Goal: Transaction & Acquisition: Obtain resource

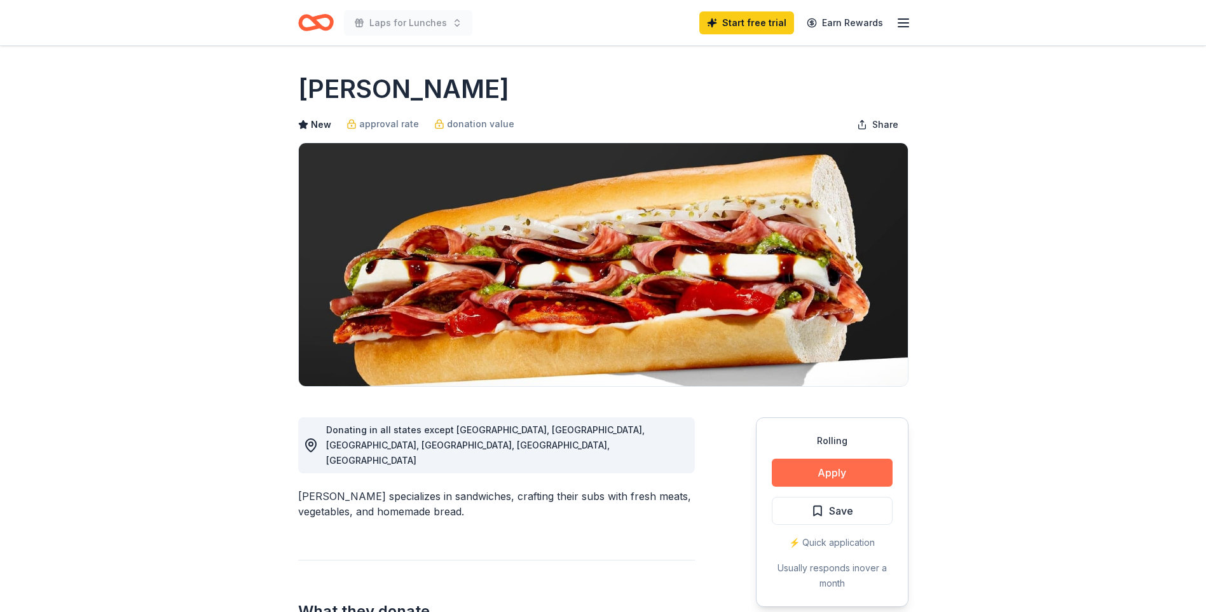
click at [824, 472] on button "Apply" at bounding box center [832, 472] width 121 height 28
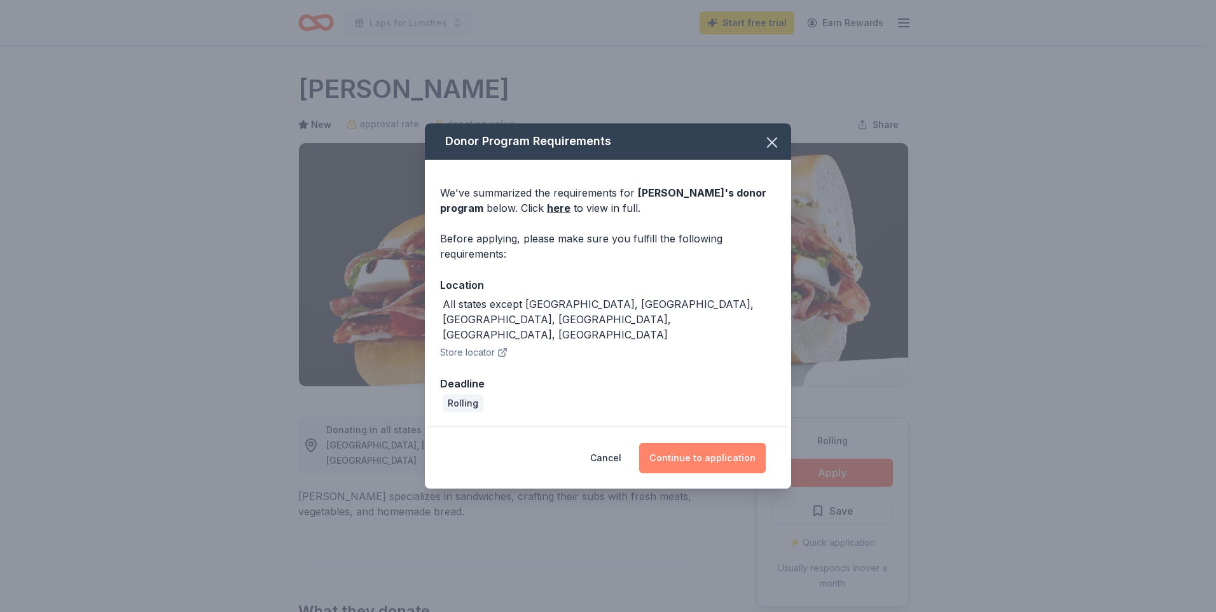
click at [706, 443] on button "Continue to application" at bounding box center [702, 458] width 127 height 31
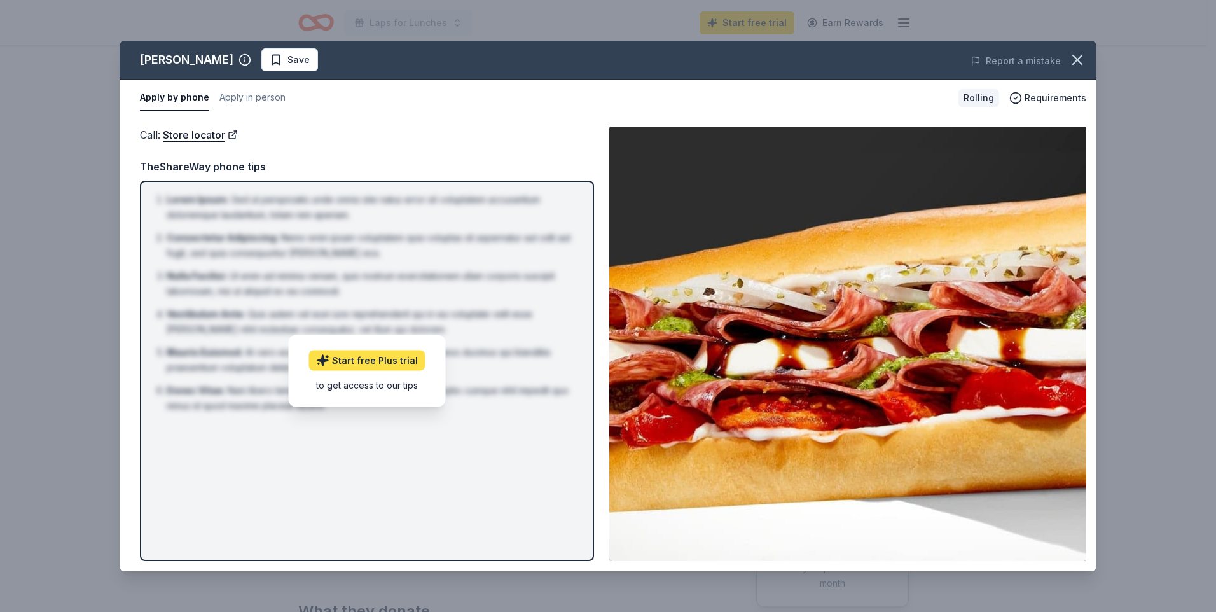
click at [372, 363] on link "Start free Plus trial" at bounding box center [367, 360] width 116 height 20
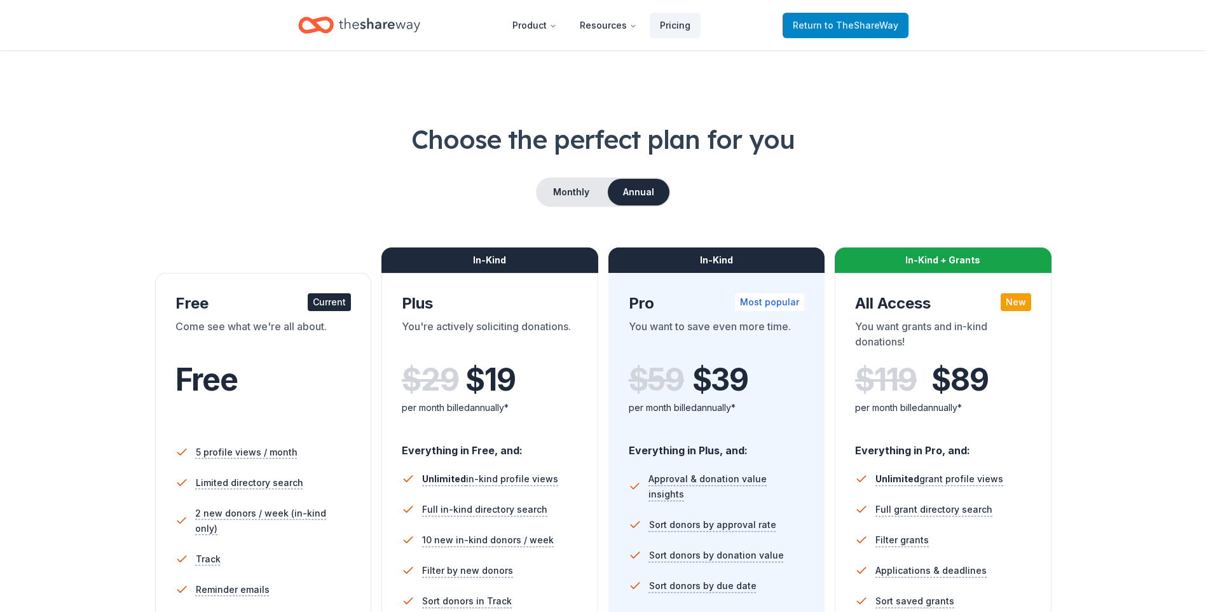
click at [828, 22] on span "Return to TheShareWay" at bounding box center [846, 25] width 106 height 15
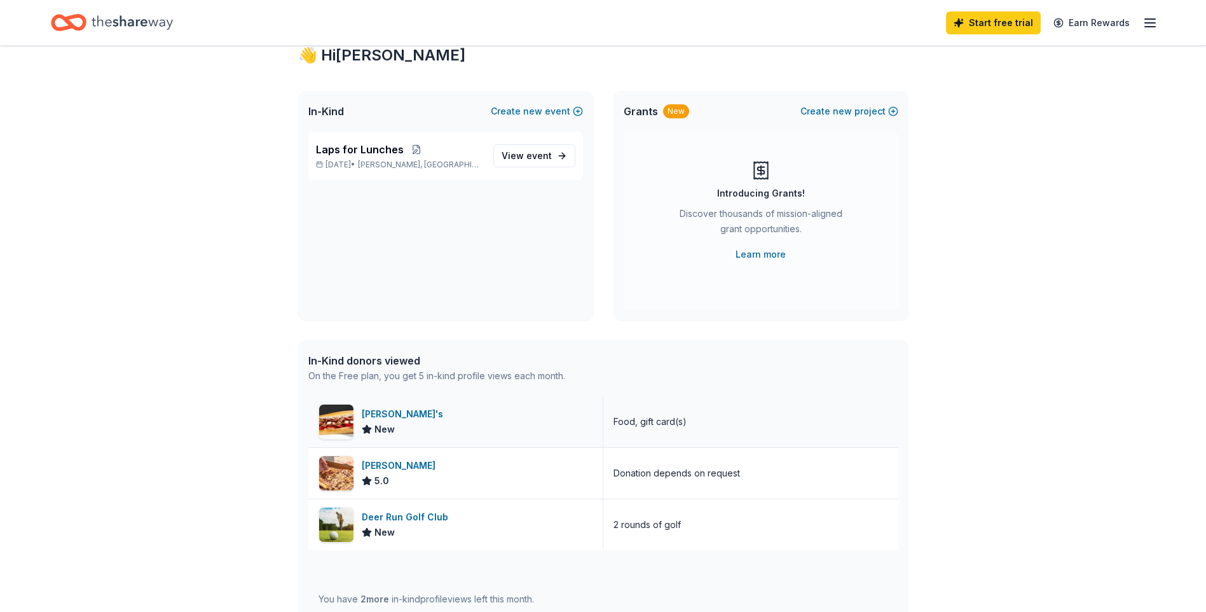
scroll to position [64, 0]
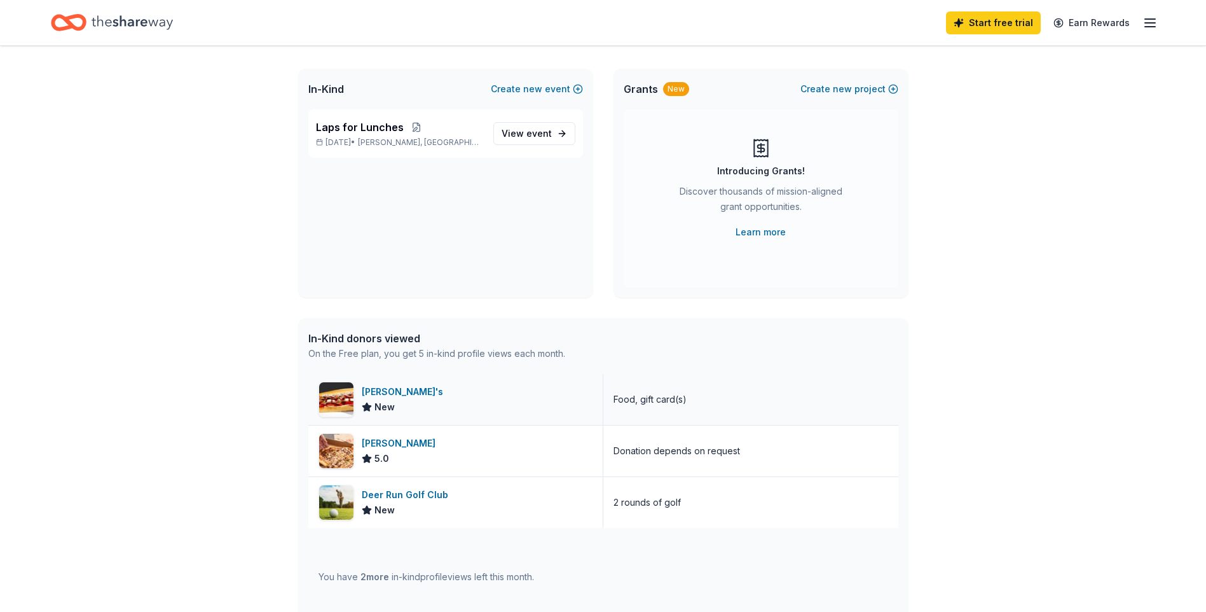
click at [400, 385] on div "Jimmy John's" at bounding box center [405, 391] width 86 height 15
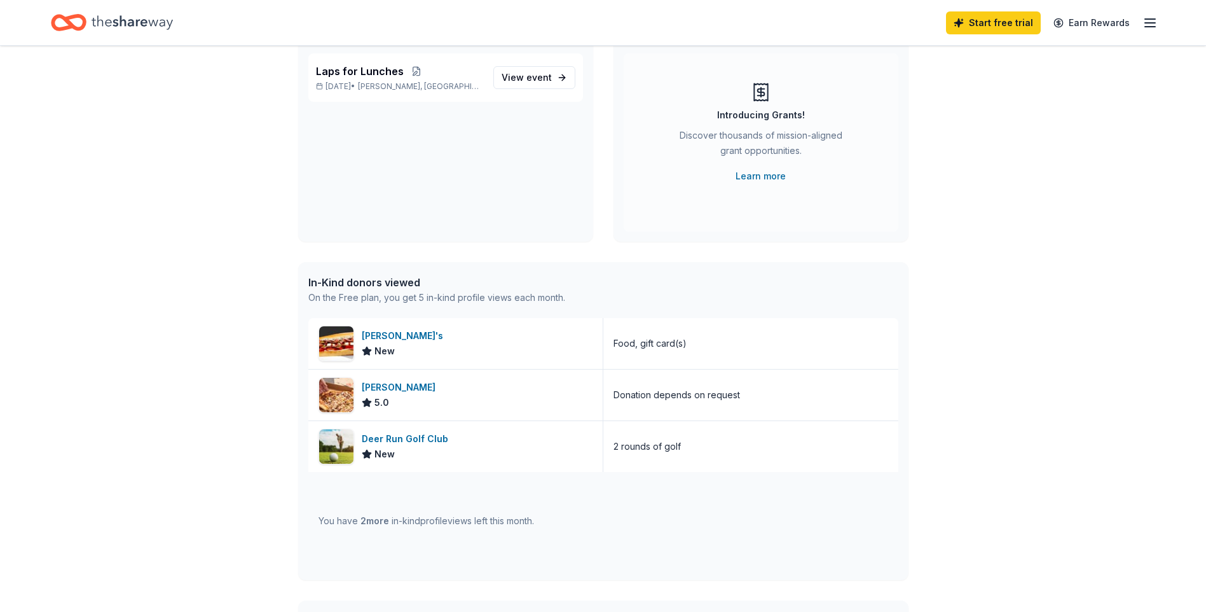
scroll to position [191, 0]
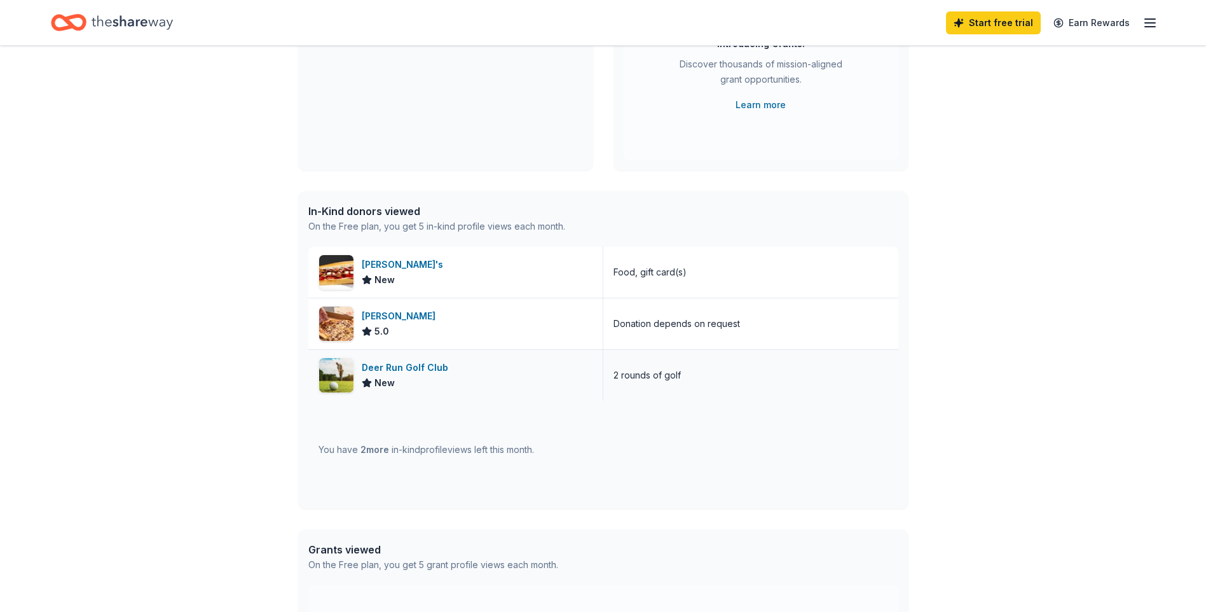
click at [425, 361] on div "Deer Run Golf Club" at bounding box center [408, 367] width 92 height 15
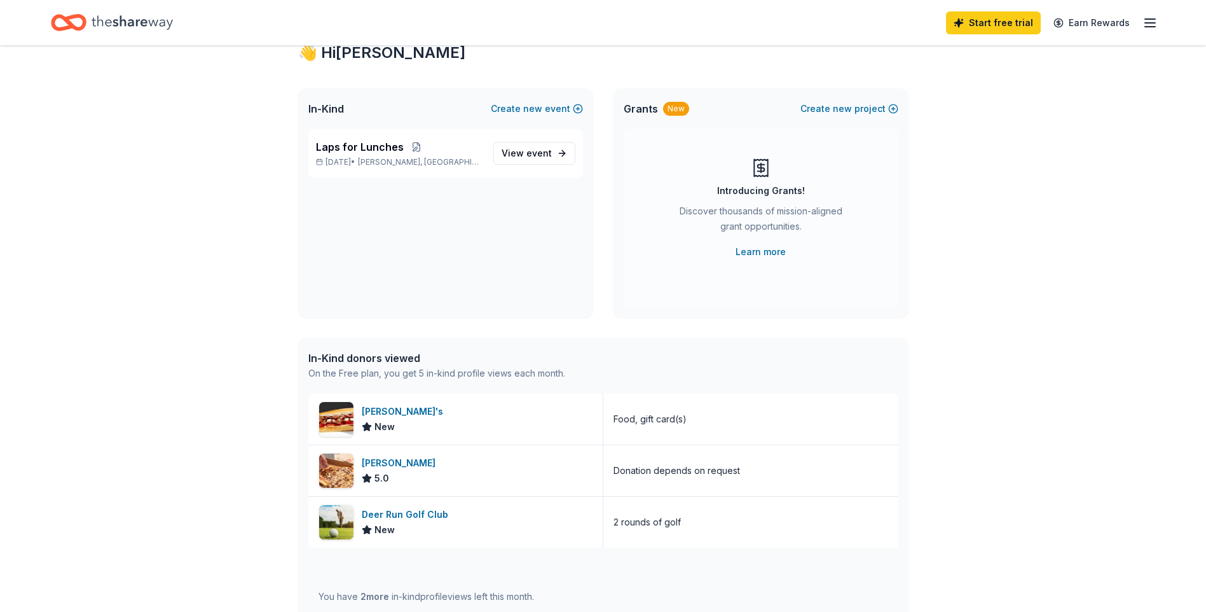
scroll to position [0, 0]
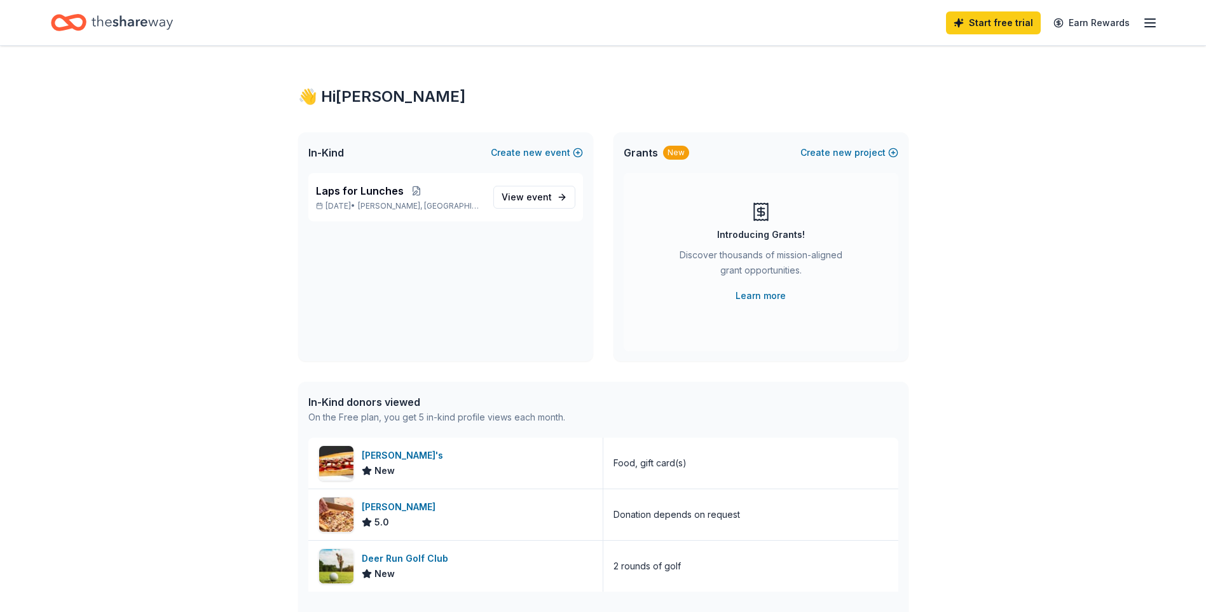
click at [106, 31] on icon "Home" at bounding box center [132, 23] width 81 height 26
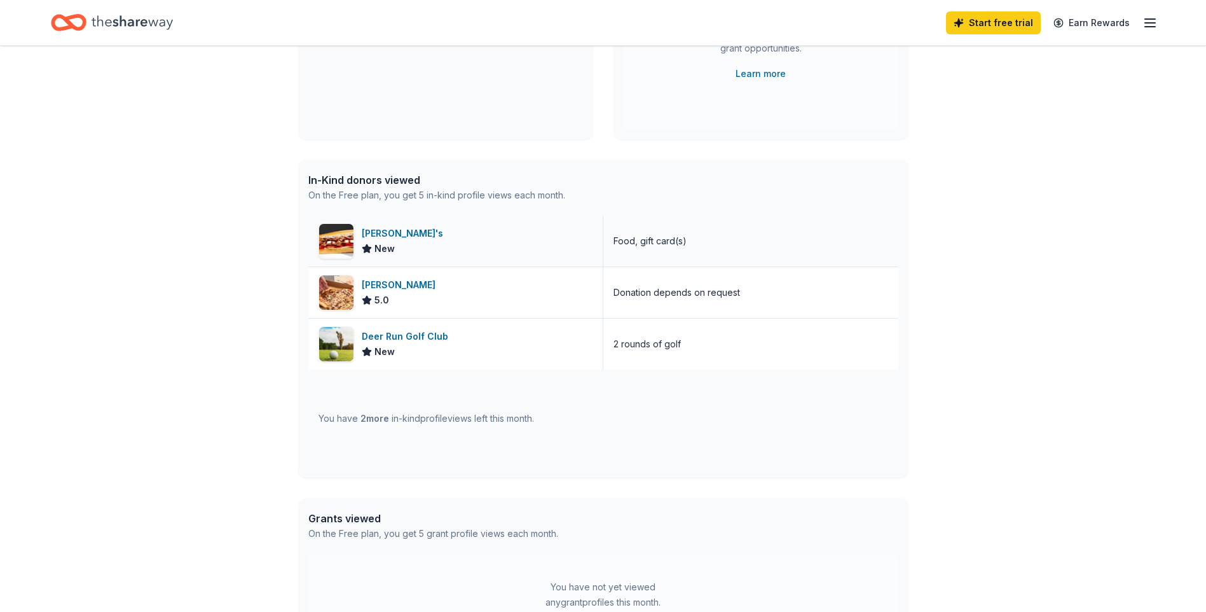
scroll to position [32, 0]
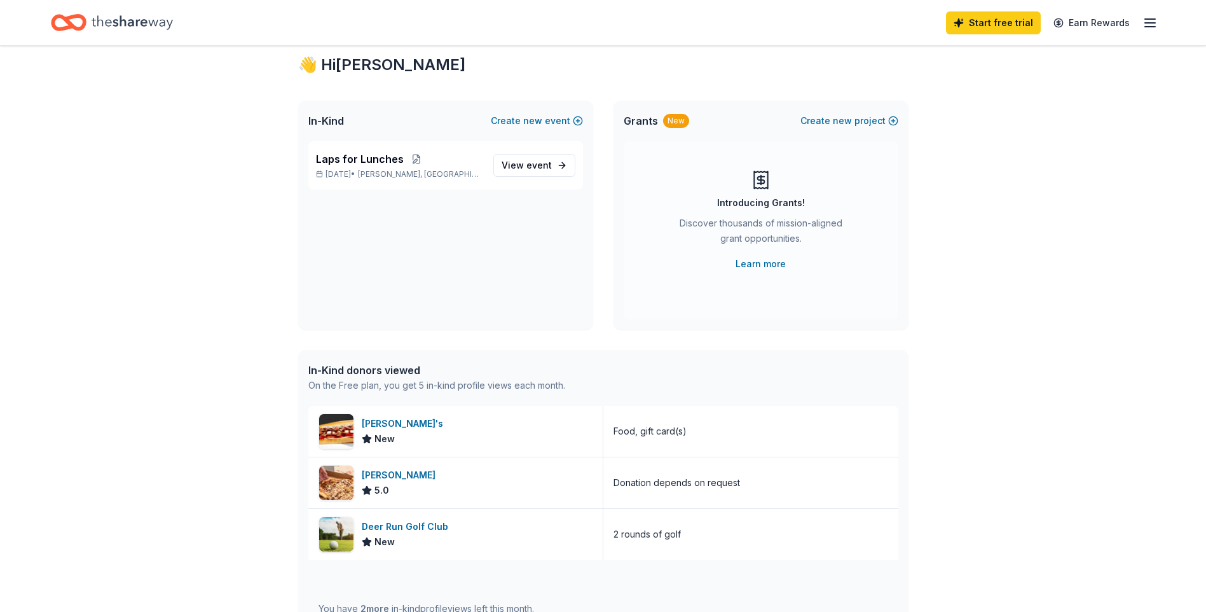
click at [1146, 27] on line "button" at bounding box center [1150, 27] width 10 height 0
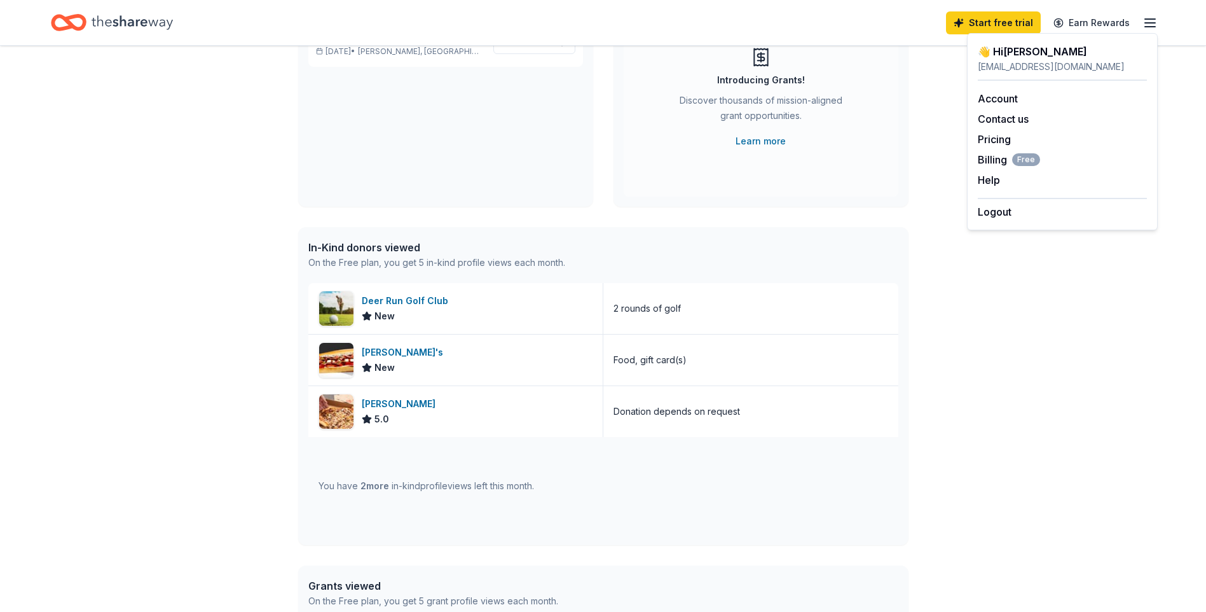
scroll to position [0, 0]
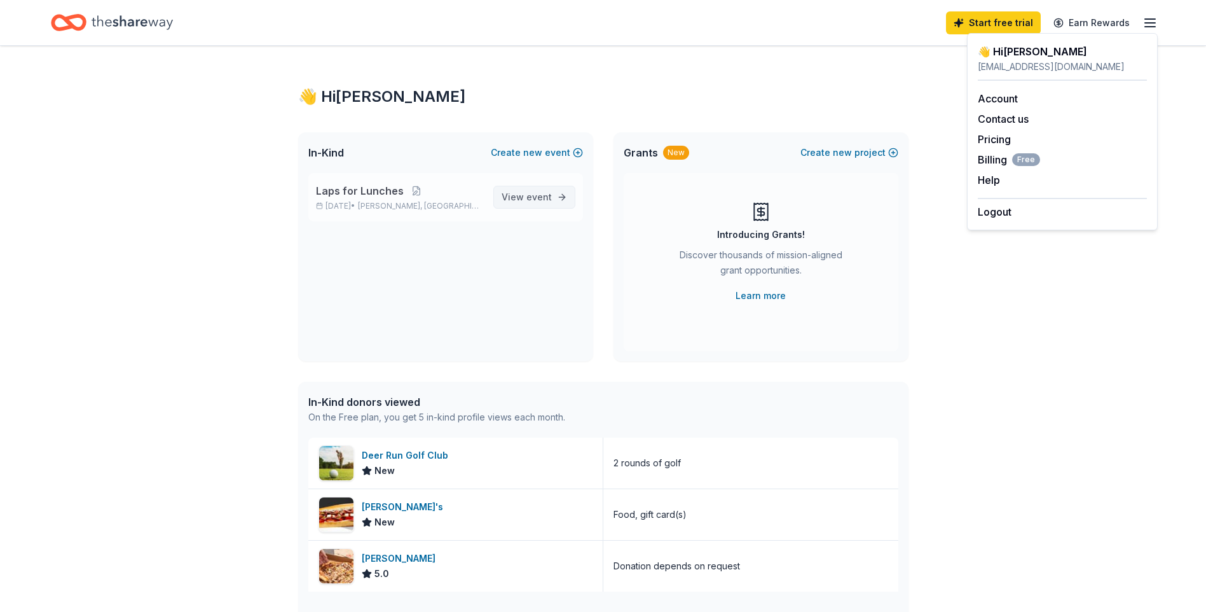
click at [536, 202] on span "View event" at bounding box center [527, 196] width 50 height 15
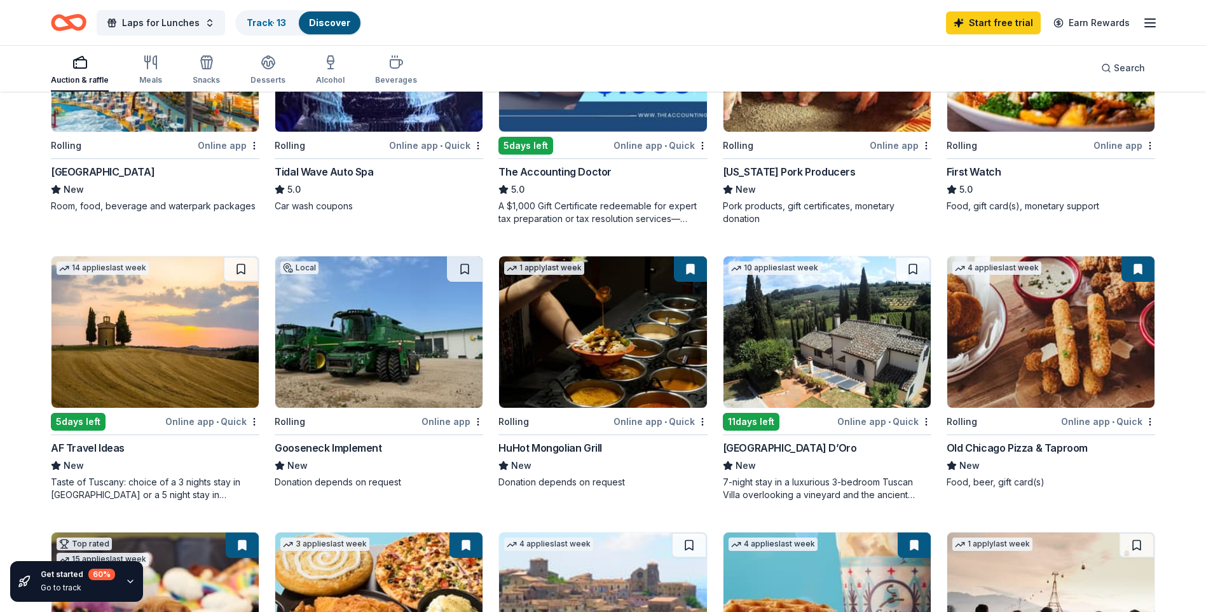
scroll to position [318, 0]
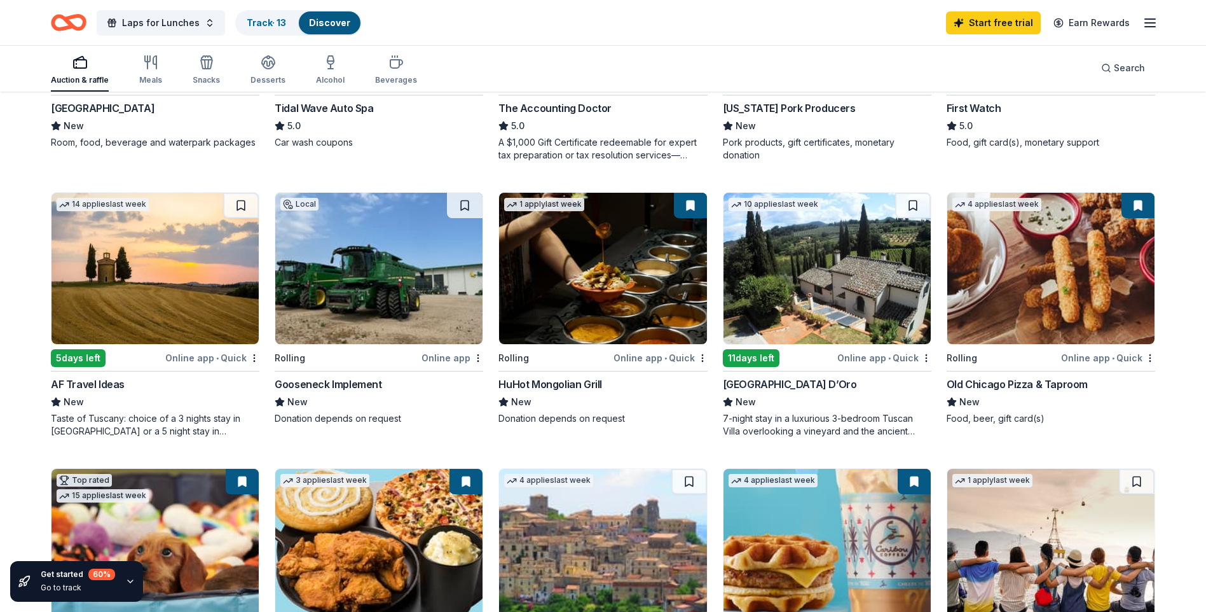
click at [605, 289] on img at bounding box center [602, 268] width 207 height 151
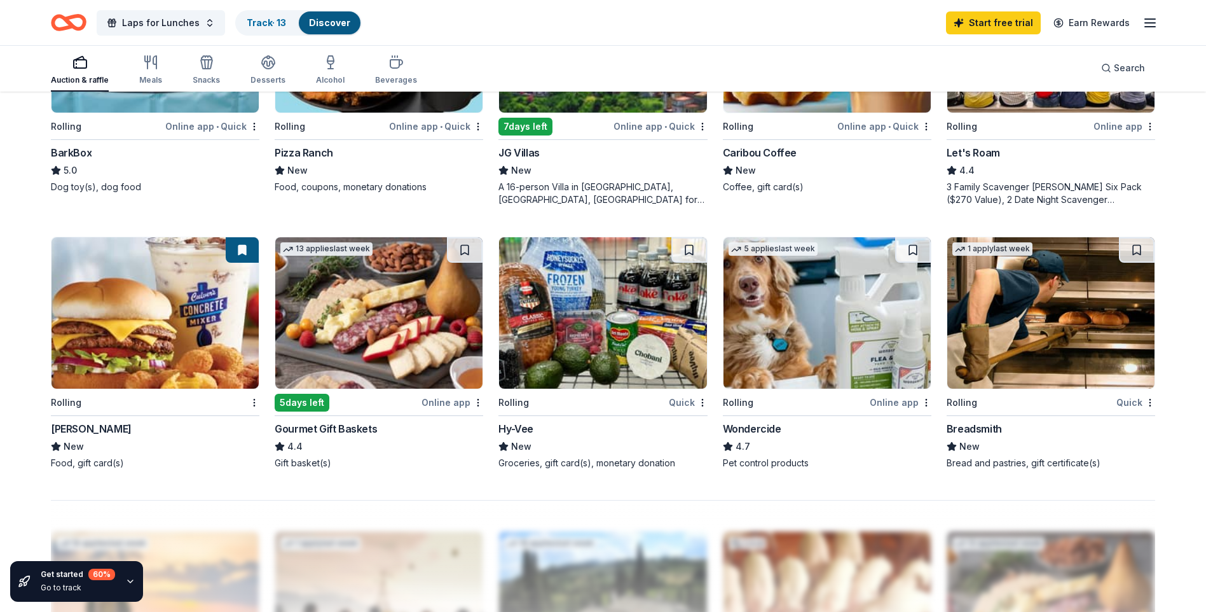
scroll to position [827, 0]
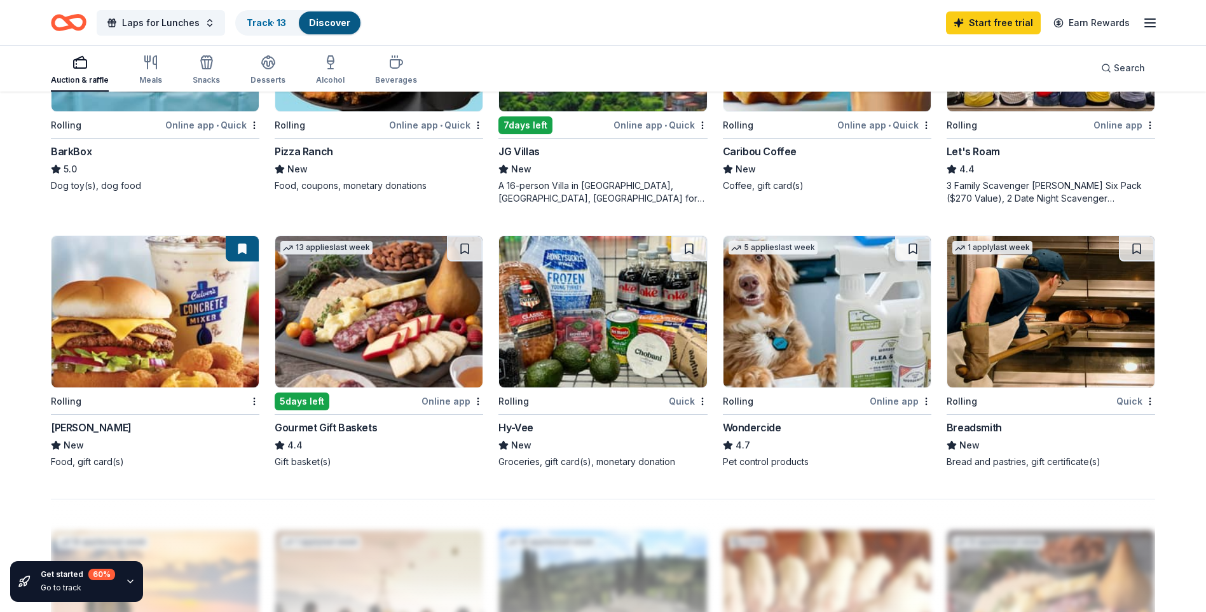
click at [158, 352] on img at bounding box center [155, 311] width 207 height 151
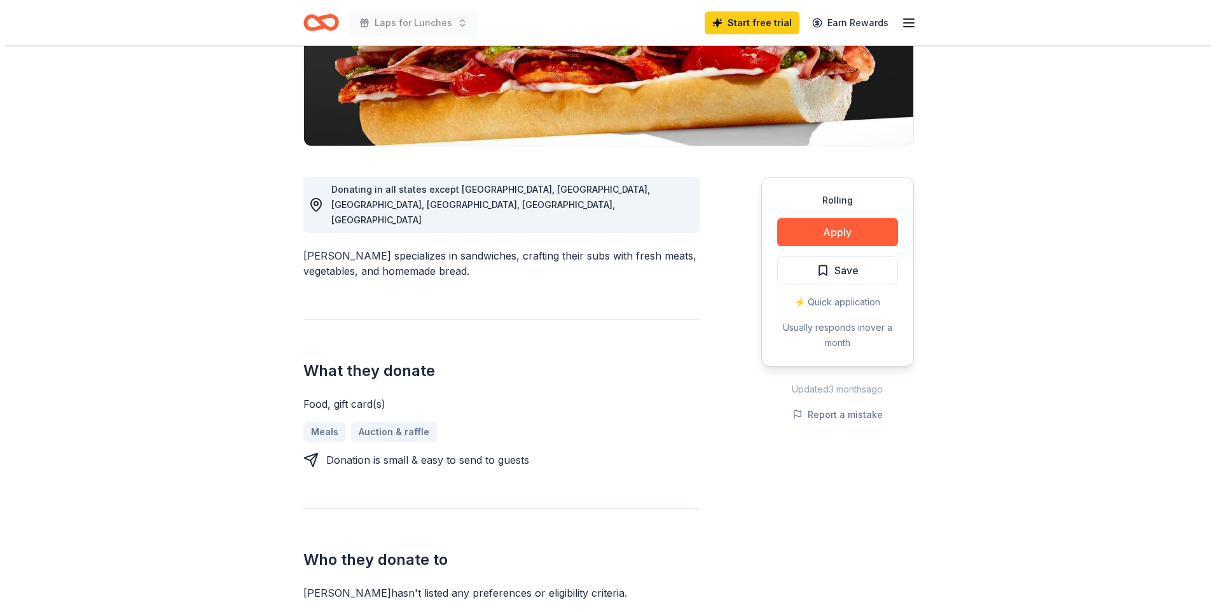
scroll to position [236, 0]
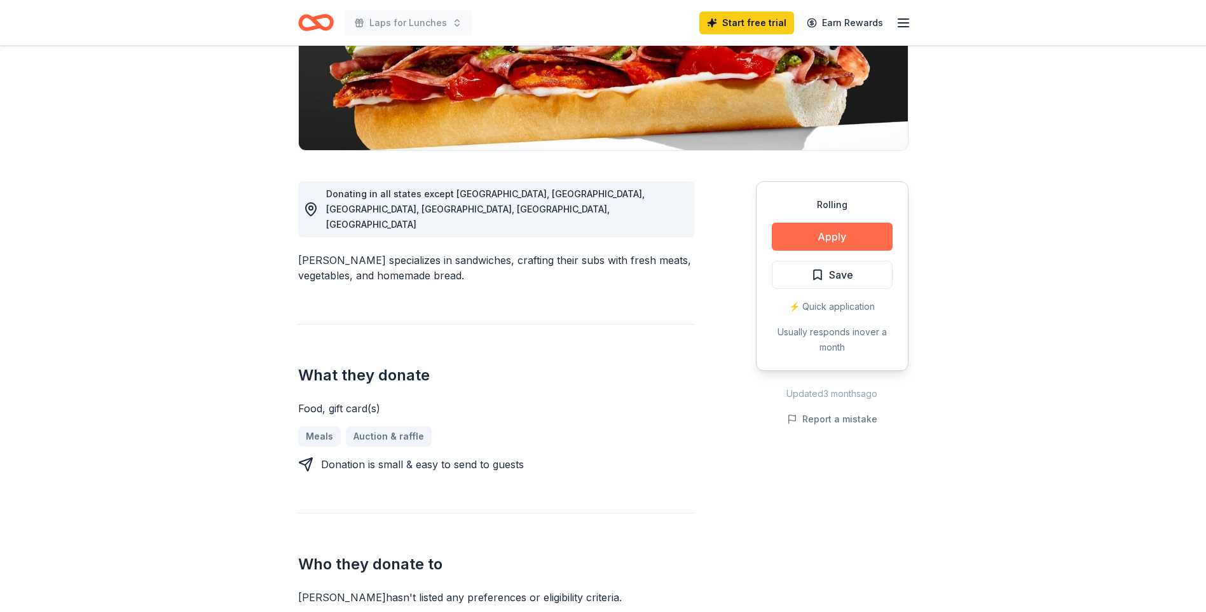
click at [848, 234] on button "Apply" at bounding box center [832, 237] width 121 height 28
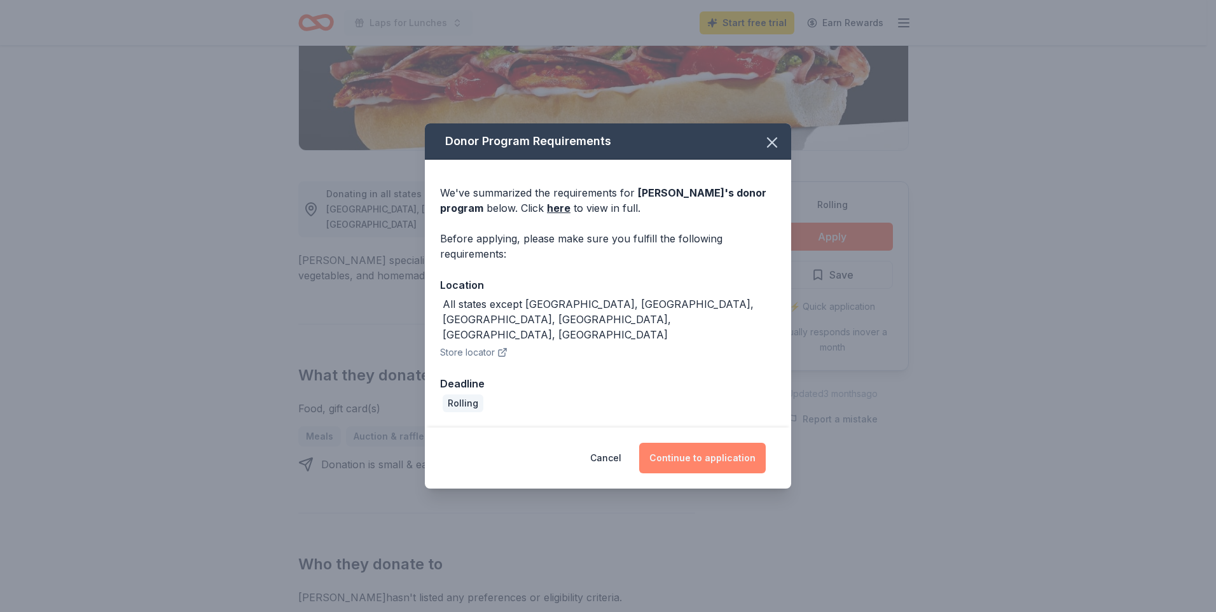
click at [711, 444] on button "Continue to application" at bounding box center [702, 458] width 127 height 31
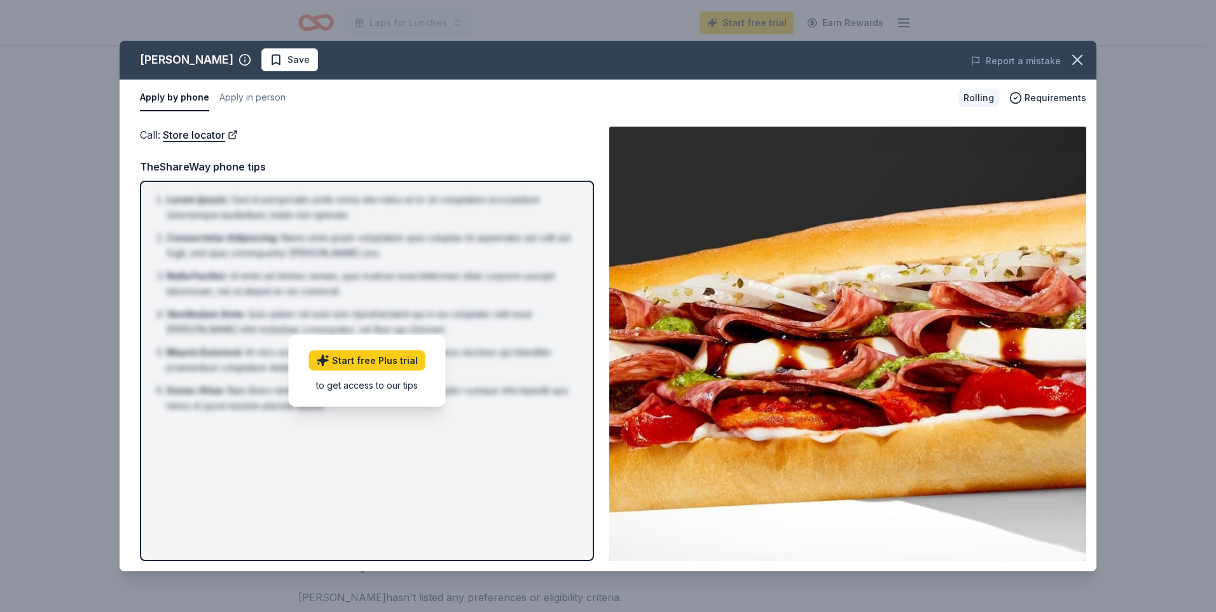
click at [175, 99] on button "Apply by phone" at bounding box center [174, 98] width 69 height 27
click at [259, 100] on button "Apply in person" at bounding box center [252, 98] width 66 height 27
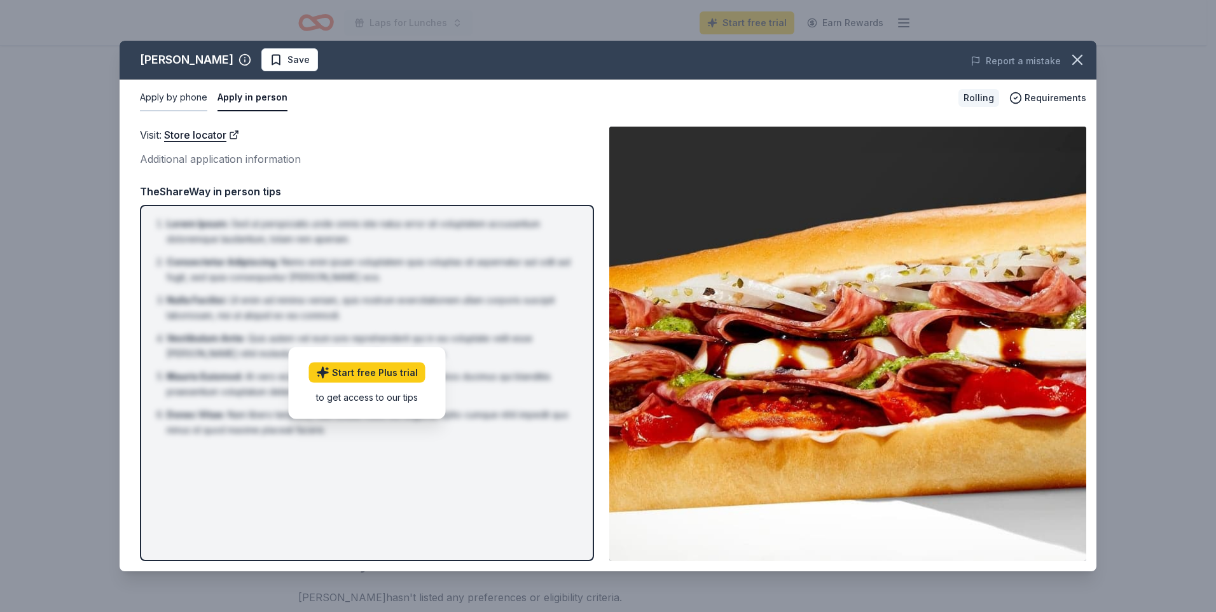
click at [177, 106] on button "Apply by phone" at bounding box center [173, 98] width 67 height 27
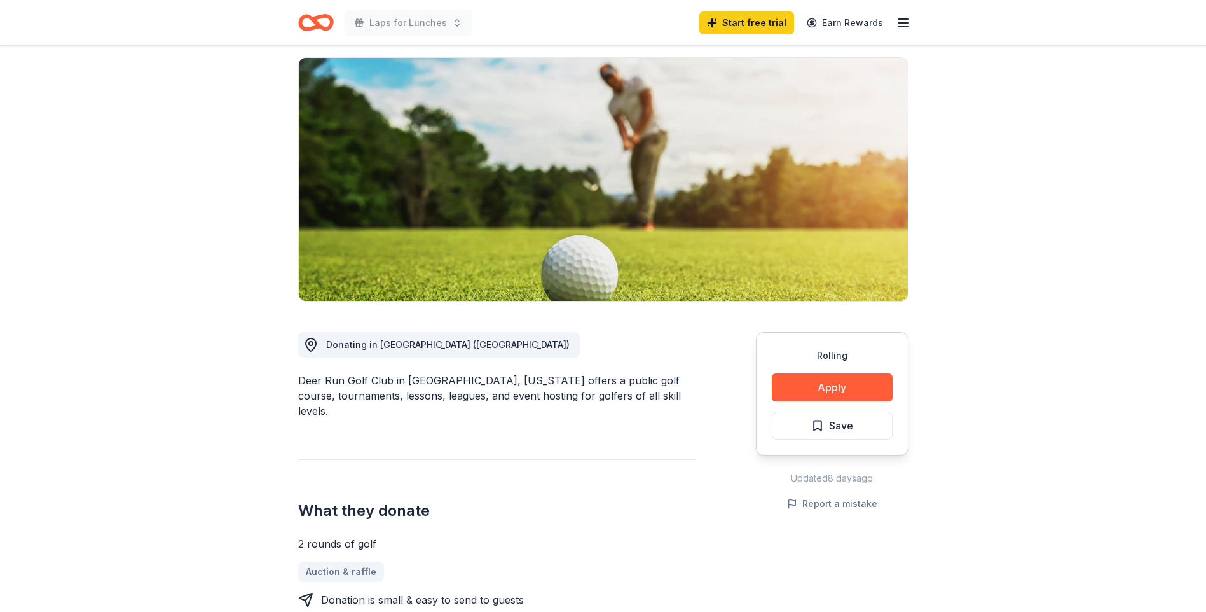
scroll to position [127, 0]
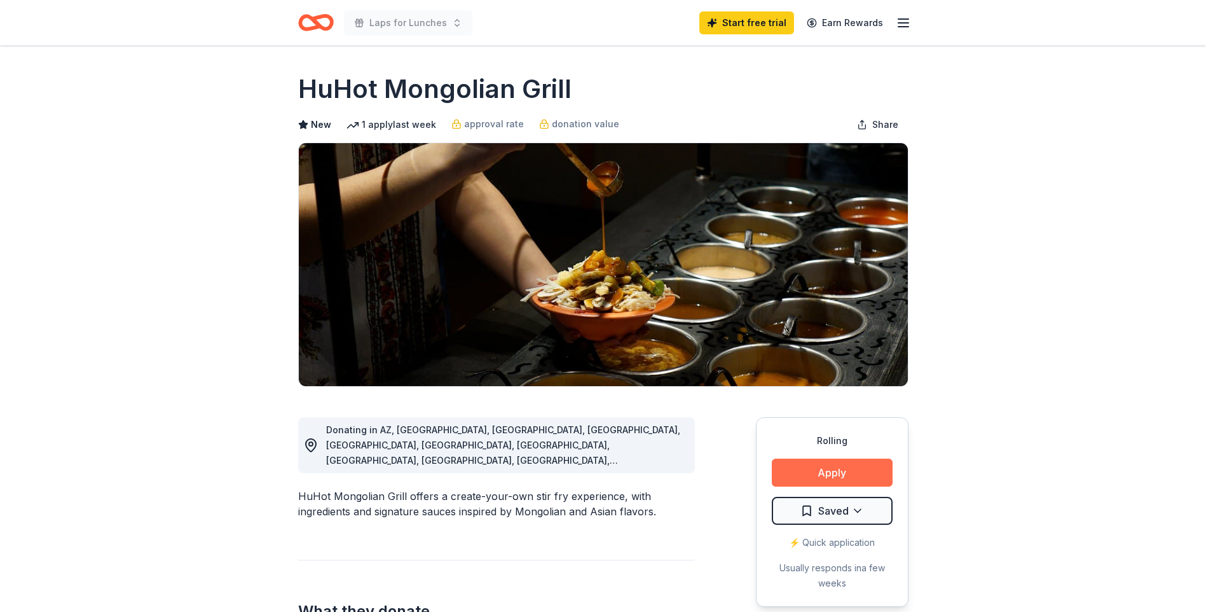
click at [829, 474] on button "Apply" at bounding box center [832, 472] width 121 height 28
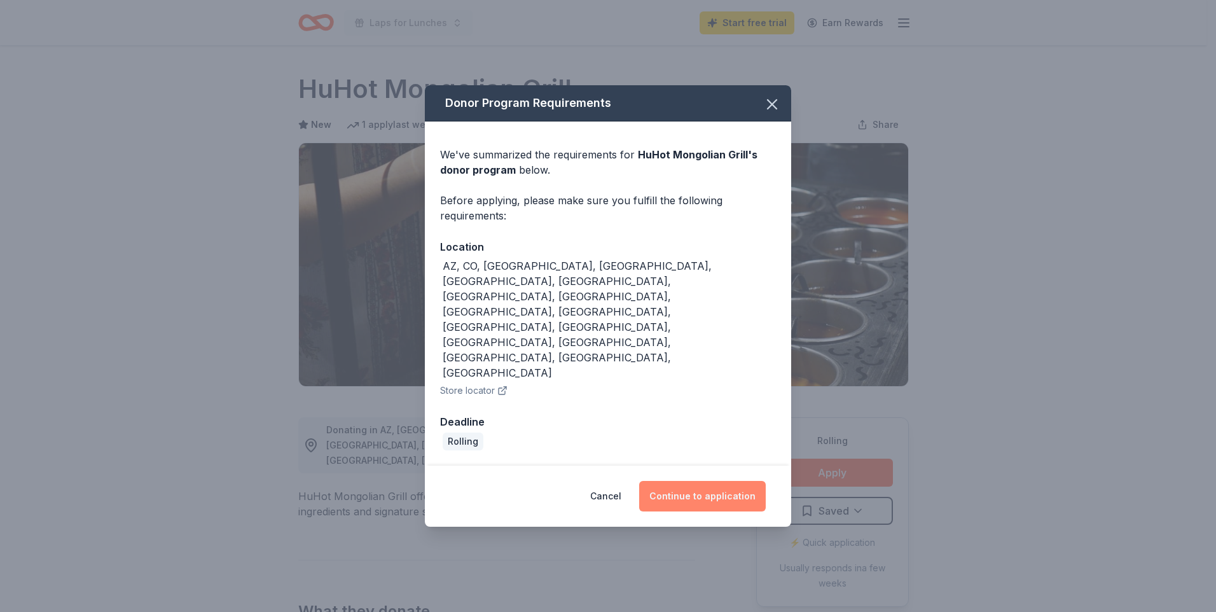
click at [711, 481] on button "Continue to application" at bounding box center [702, 496] width 127 height 31
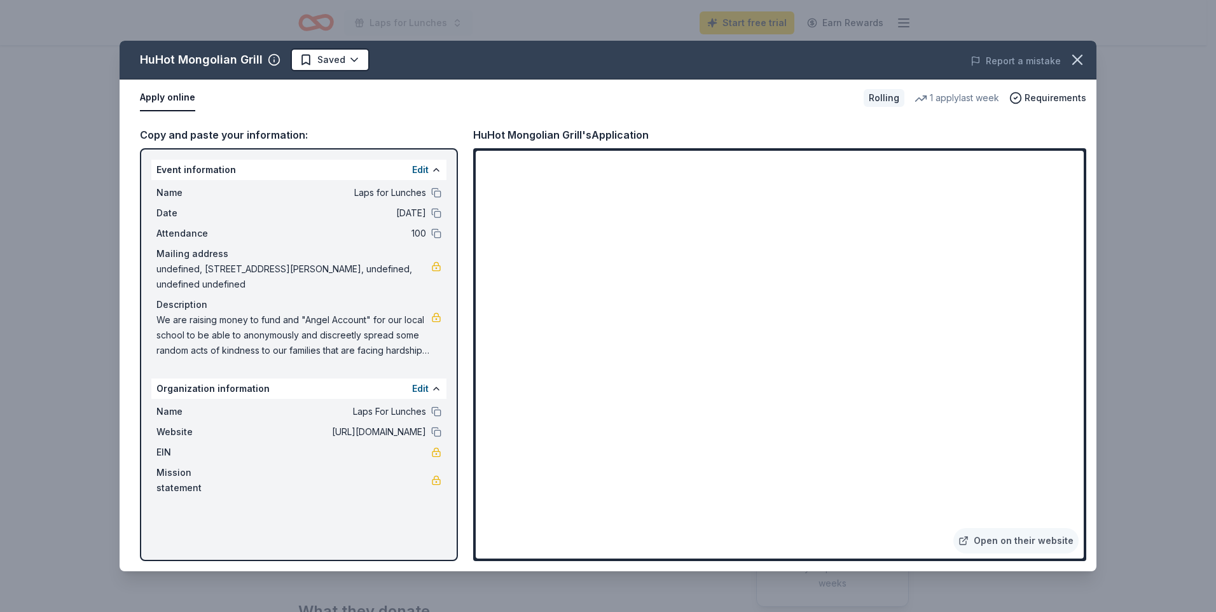
click at [35, 336] on div "HuHot Mongolian Grill Saved Report a mistake Apply online Rolling 1 apply last …" at bounding box center [608, 306] width 1216 height 612
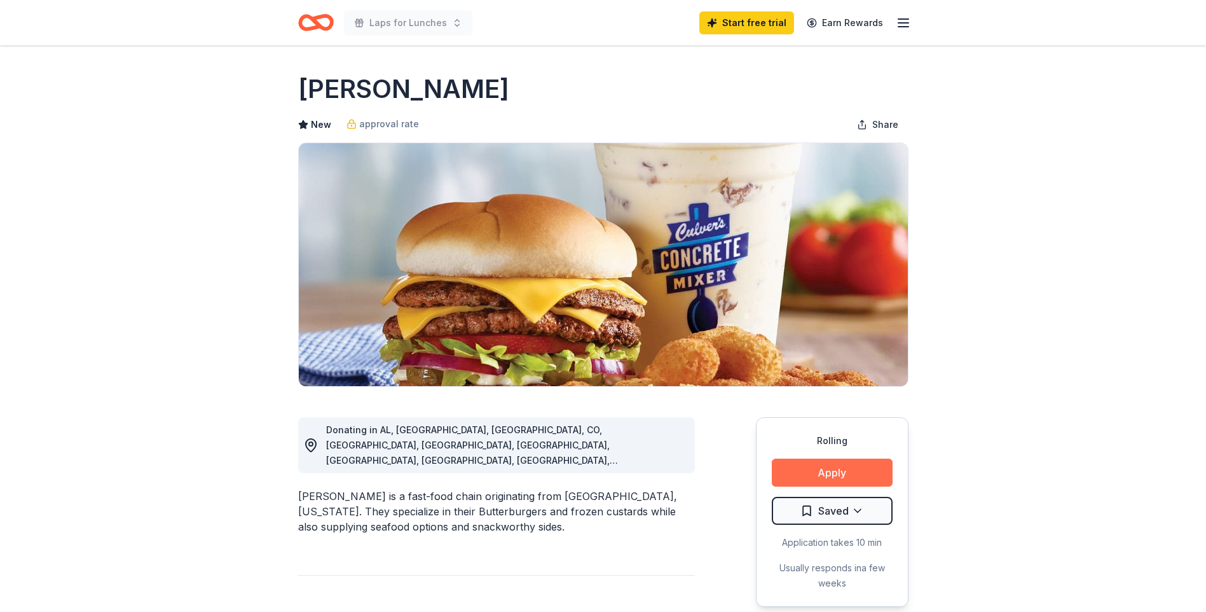
click at [857, 465] on button "Apply" at bounding box center [832, 472] width 121 height 28
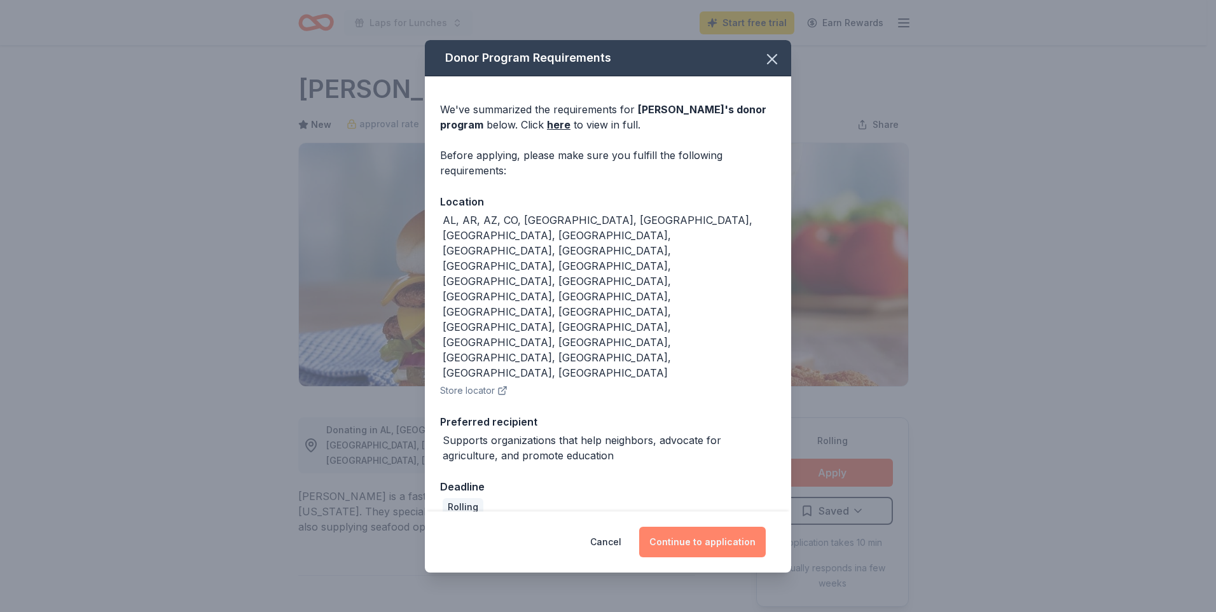
click at [727, 526] on button "Continue to application" at bounding box center [702, 541] width 127 height 31
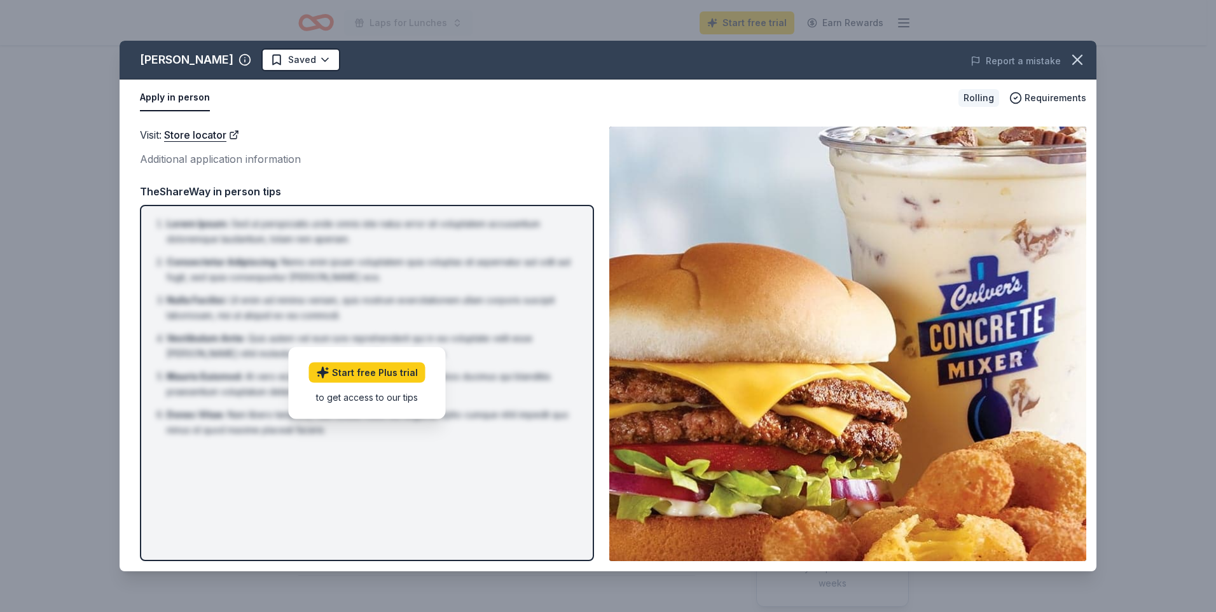
click at [177, 97] on button "Apply in person" at bounding box center [175, 98] width 70 height 27
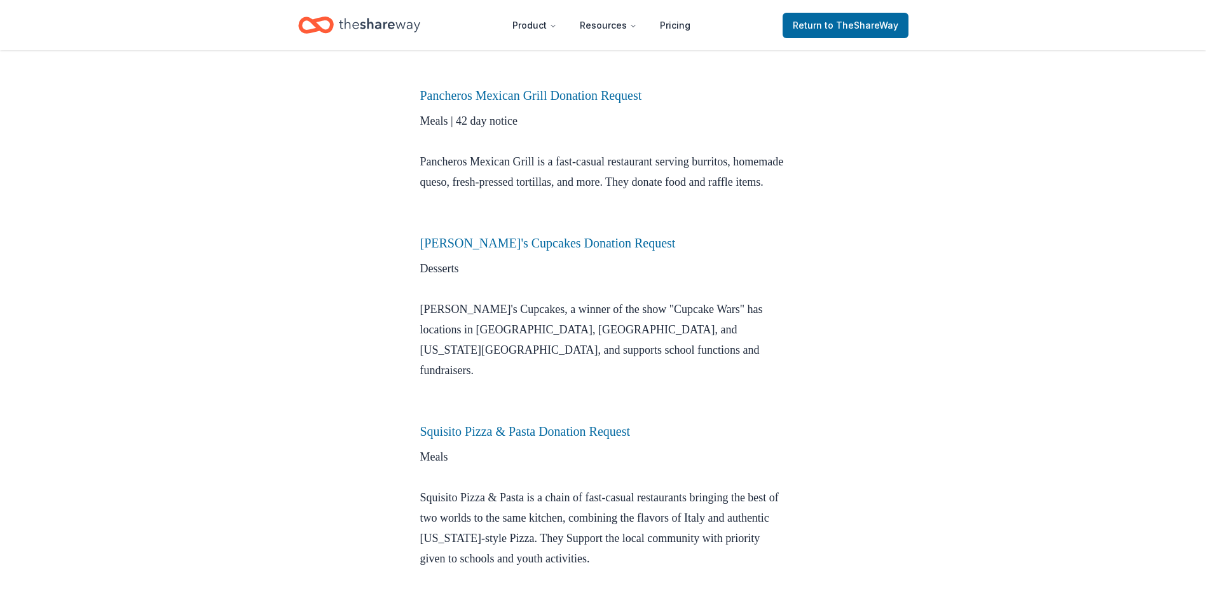
scroll to position [2289, 0]
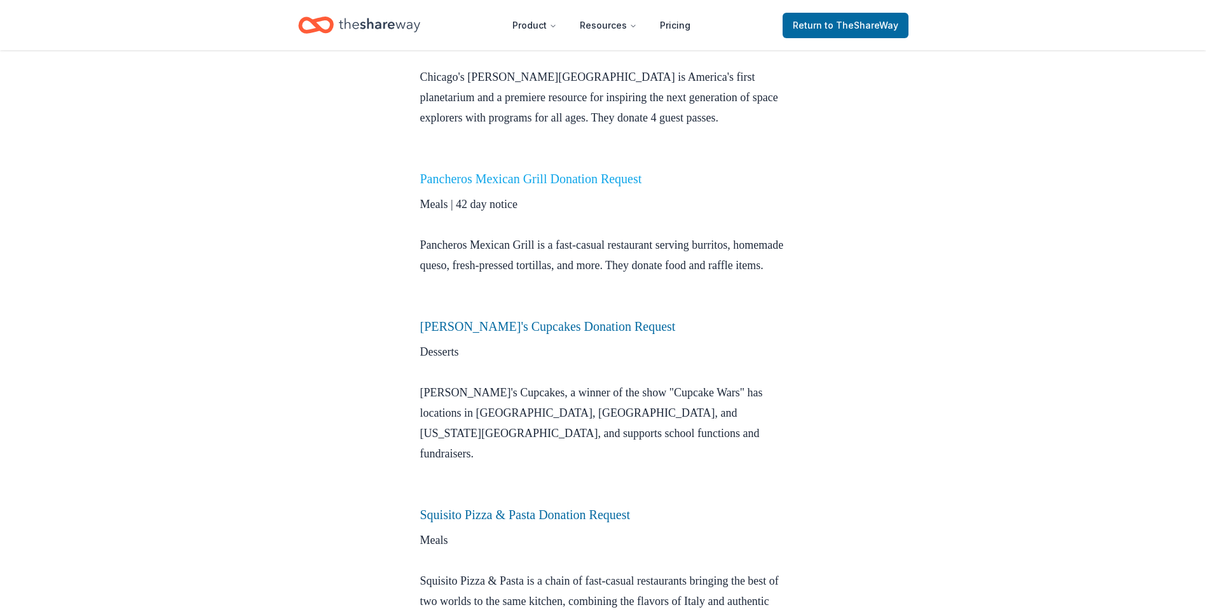
click at [607, 172] on link "Pancheros Mexican Grill Donation Request" at bounding box center [531, 179] width 222 height 14
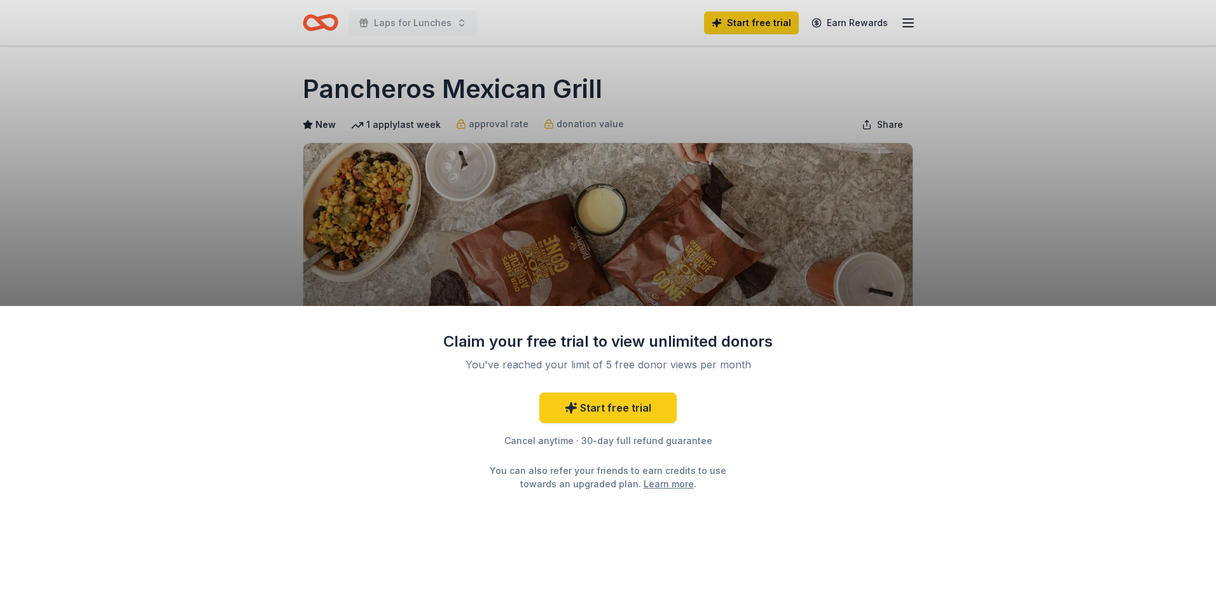
click at [961, 162] on div "Claim your free trial to view unlimited donors You've reached your limit of 5 f…" at bounding box center [608, 306] width 1216 height 612
drag, startPoint x: 192, startPoint y: 181, endPoint x: 168, endPoint y: 31, distance: 152.0
click at [168, 31] on div "Claim your free trial to view unlimited donors You've reached your limit of 5 f…" at bounding box center [608, 306] width 1216 height 612
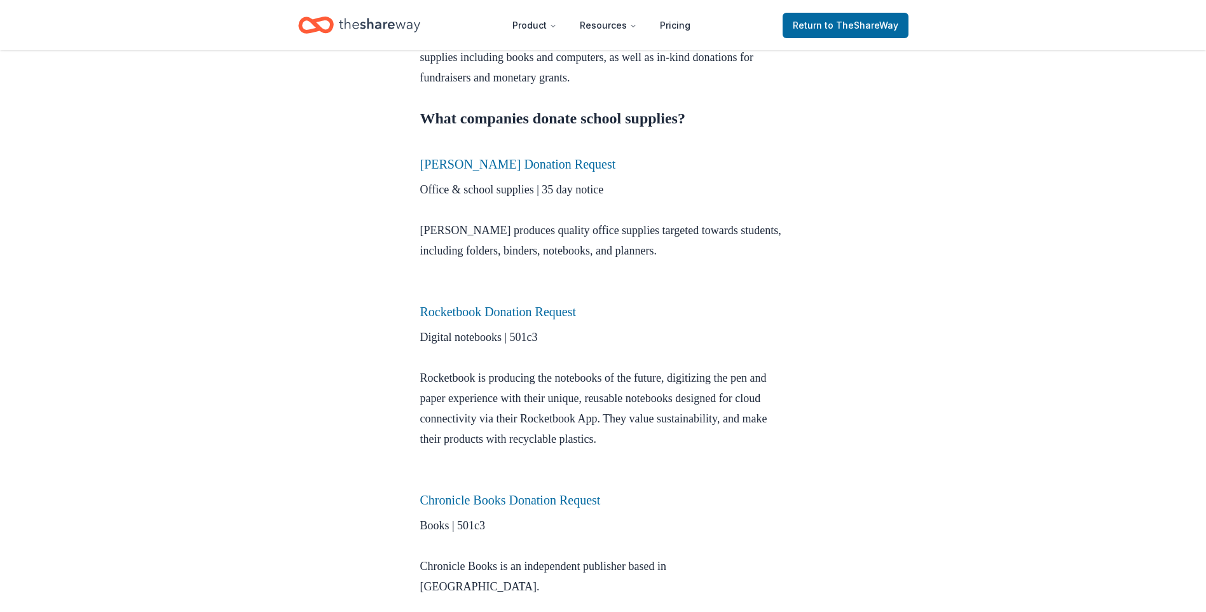
scroll to position [254, 0]
